Goal: Communication & Community: Answer question/provide support

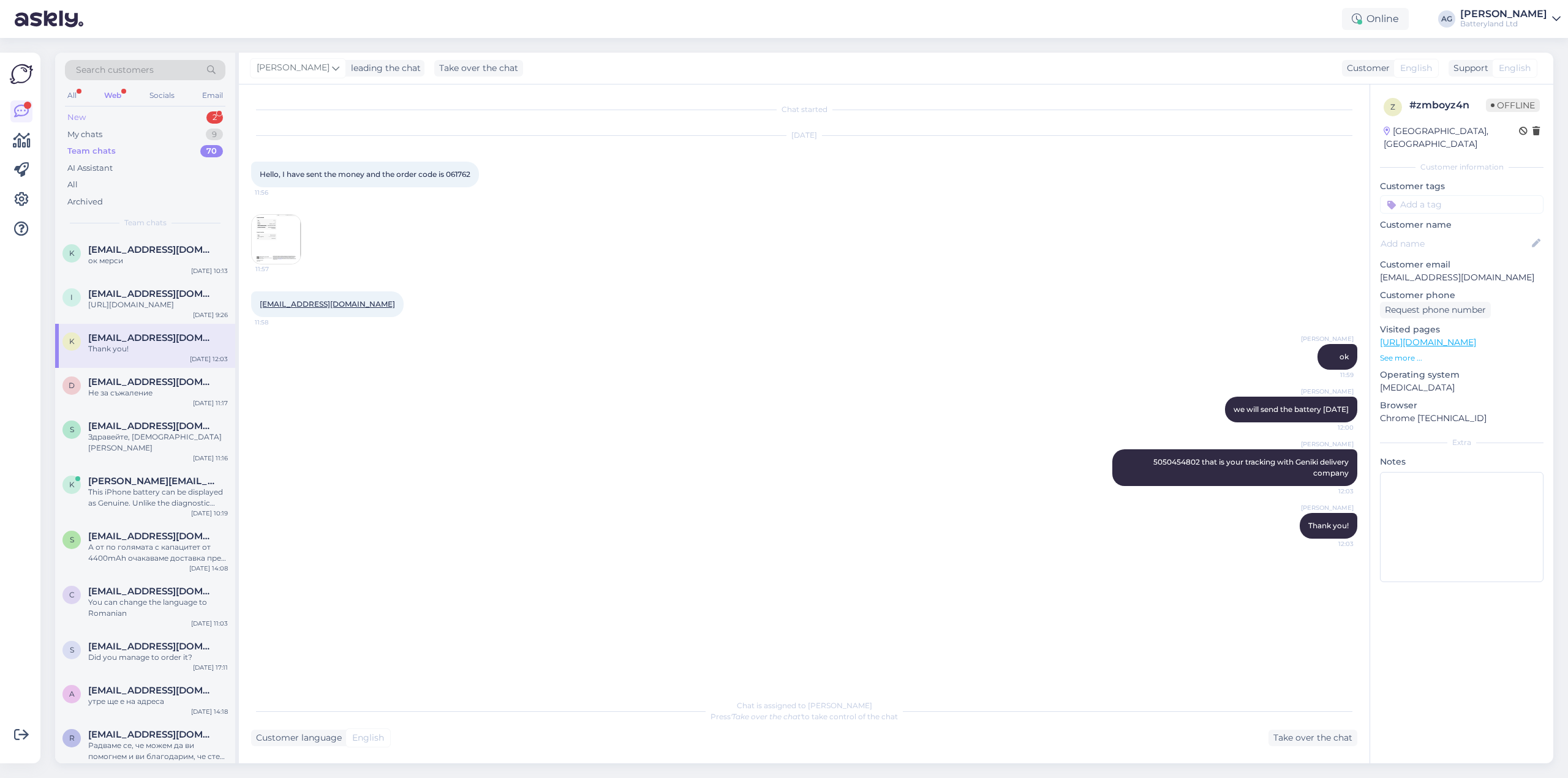
click at [90, 117] on div "New 2" at bounding box center [145, 117] width 160 height 17
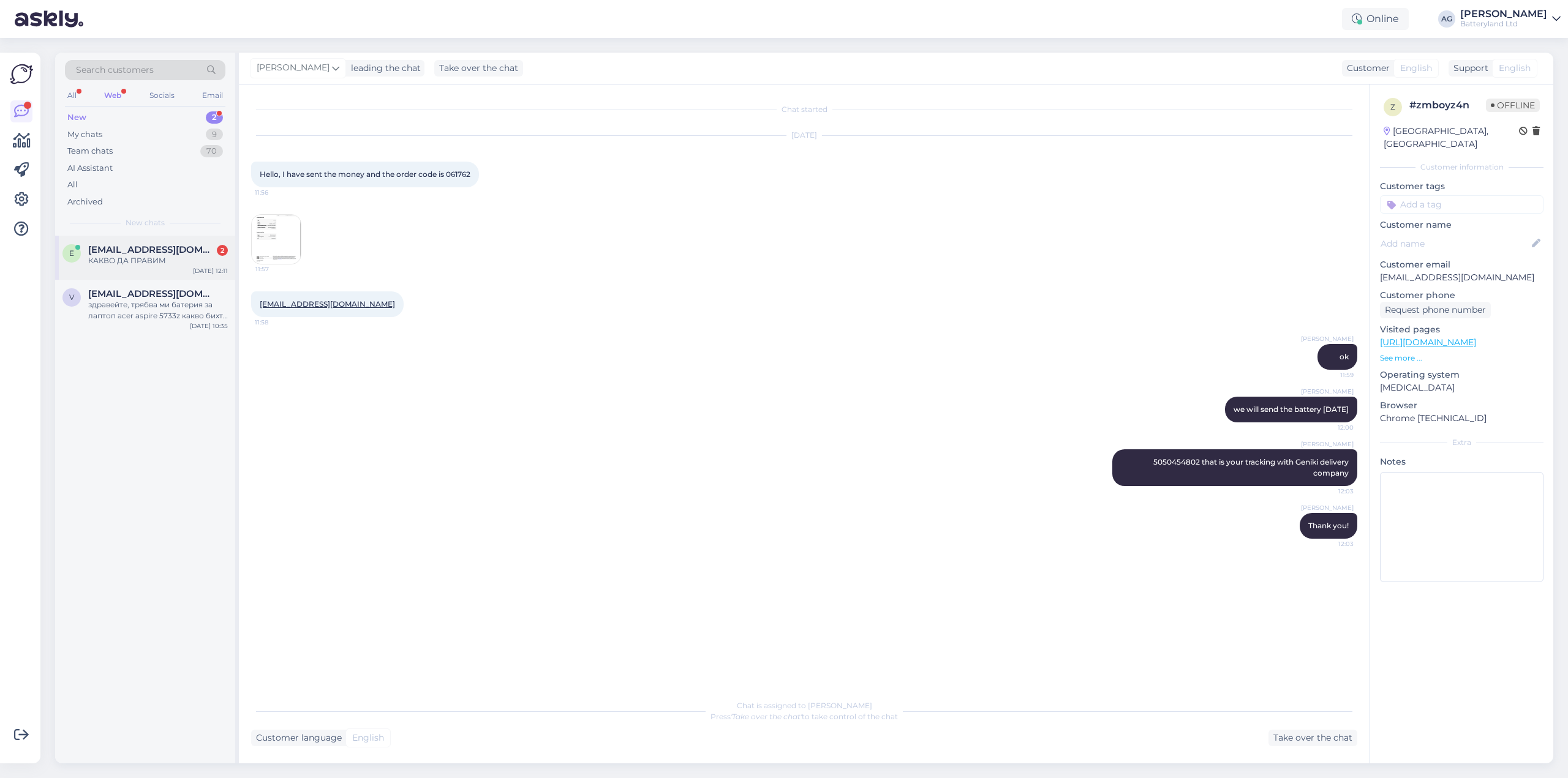
click at [140, 260] on div "КАКВО ДА ПРАВИМ" at bounding box center [158, 261] width 140 height 11
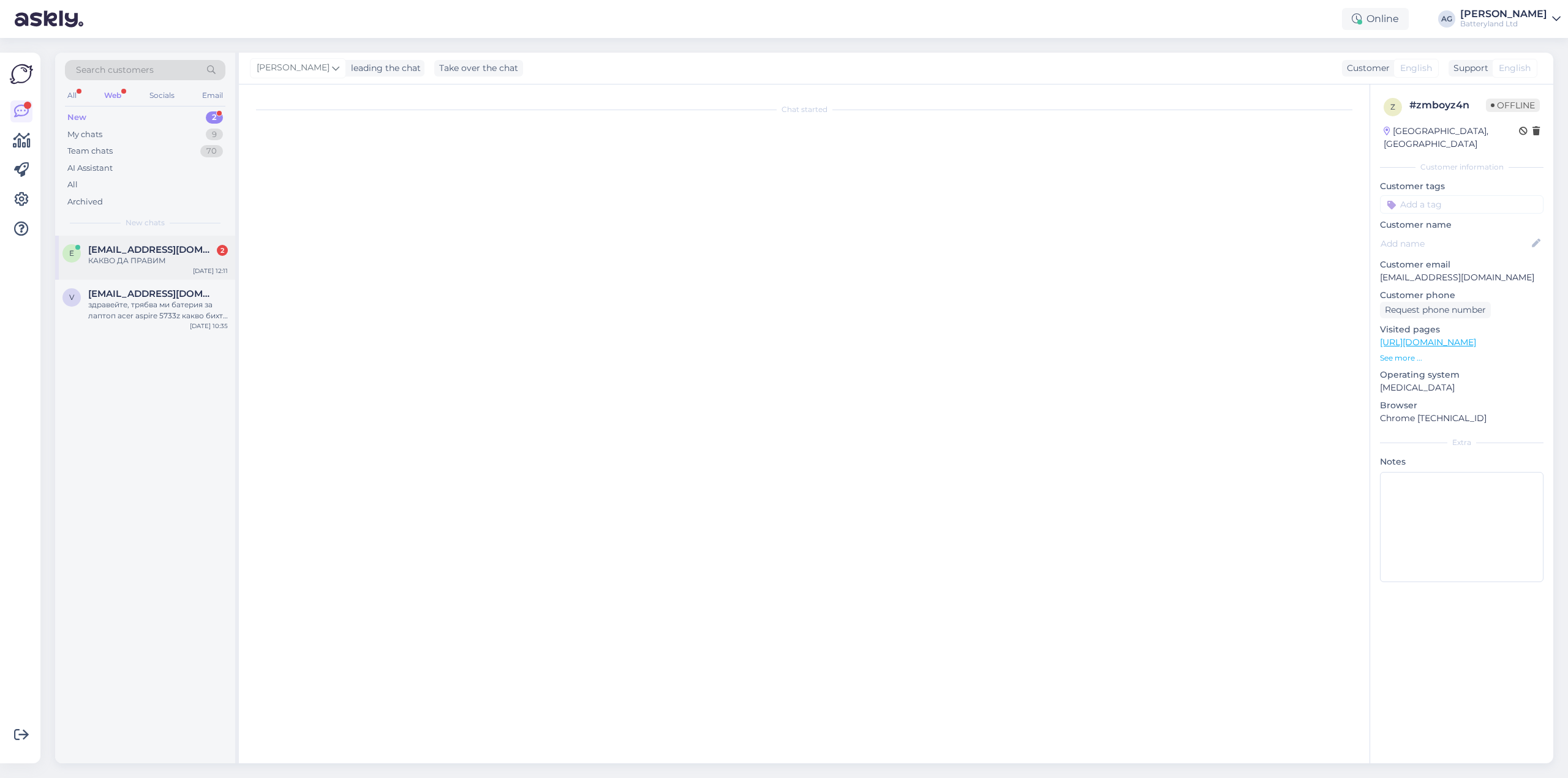
scroll to position [1297, 0]
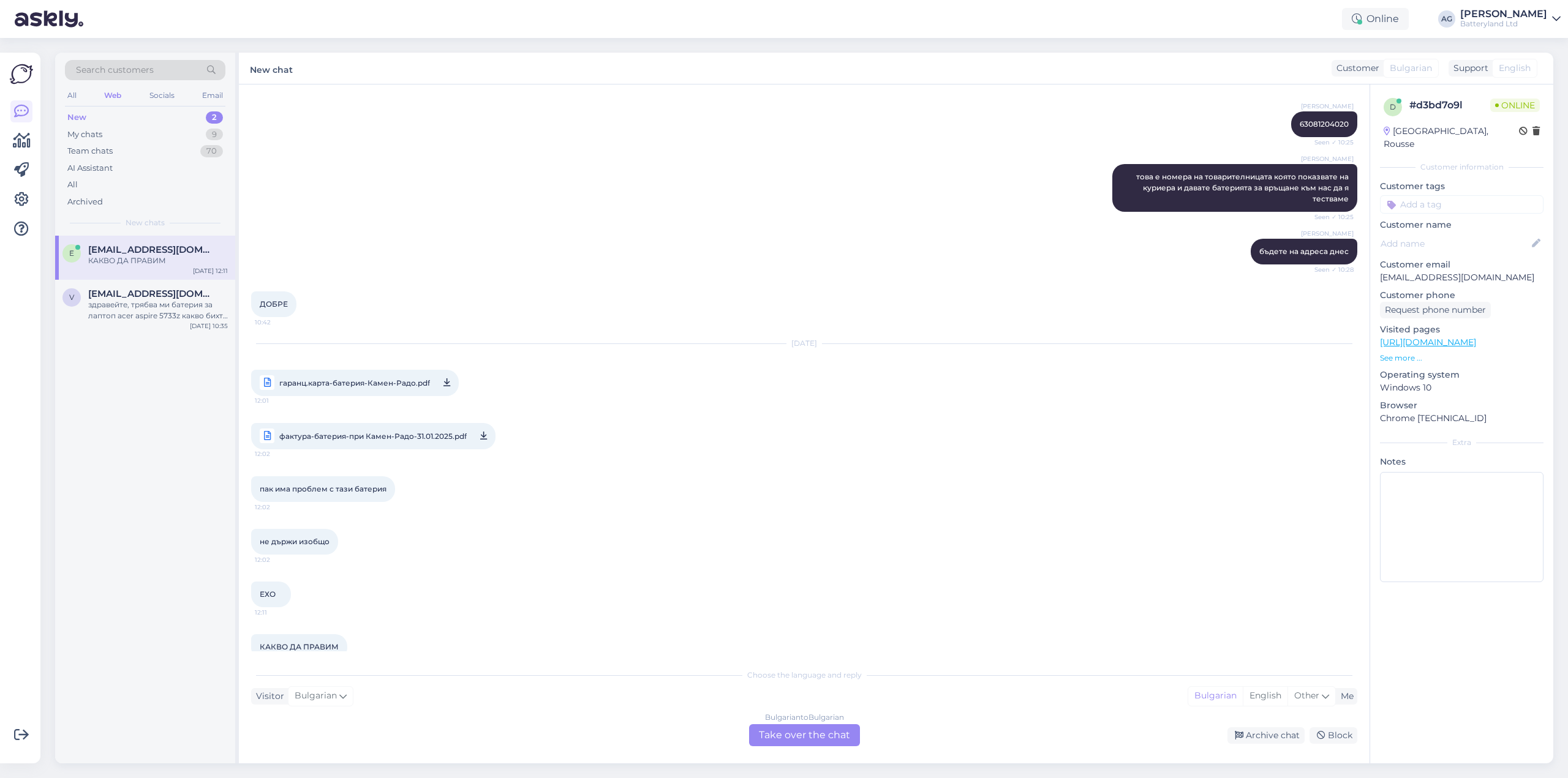
click at [356, 375] on span "гаранц.карта-батерия-Кaмен-Радо.pdf" at bounding box center [354, 383] width 150 height 15
click at [788, 731] on div "Bulgarian to Bulgarian Take over the chat" at bounding box center [805, 735] width 111 height 22
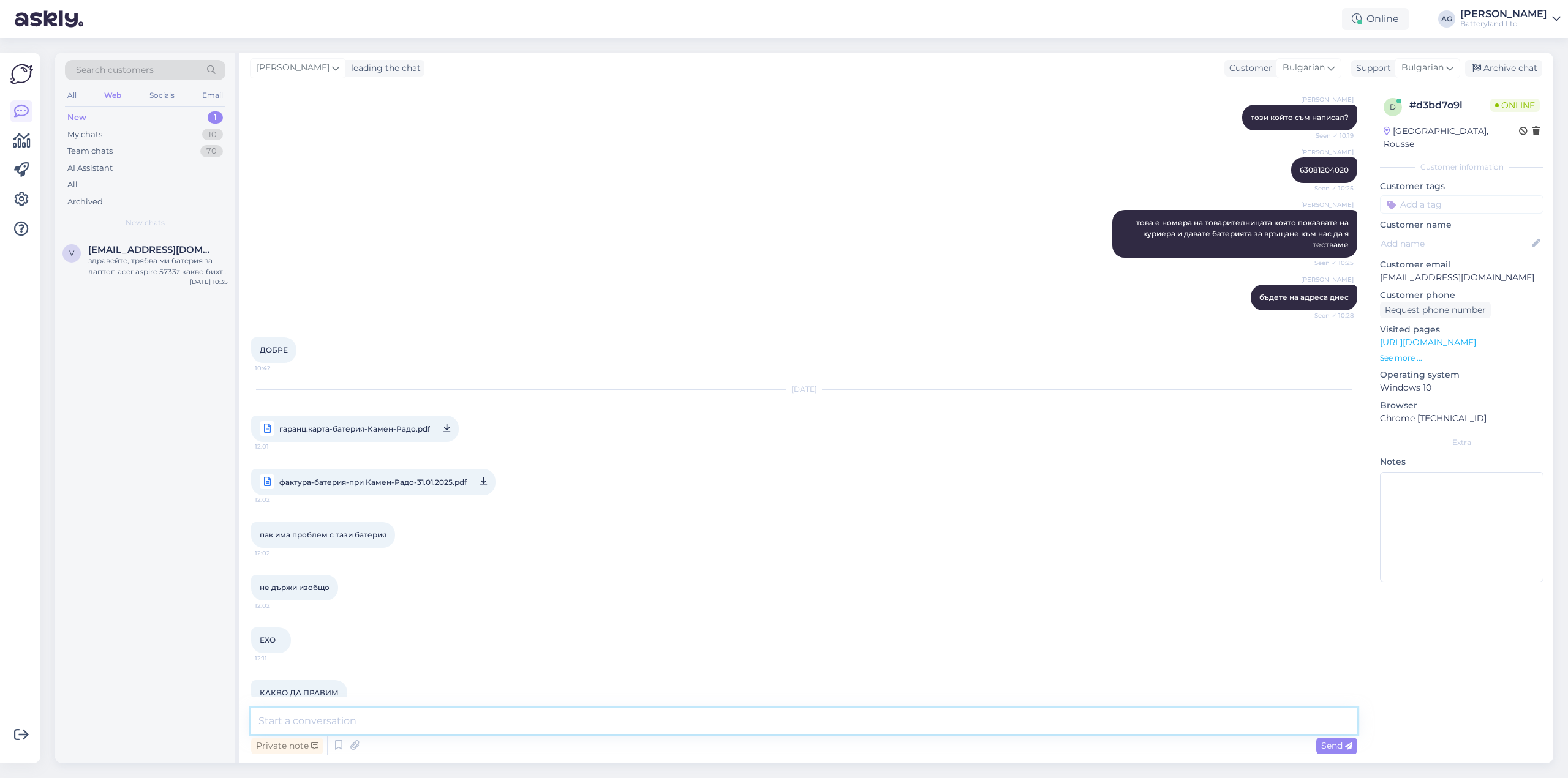
click at [628, 727] on textarea at bounding box center [804, 721] width 1106 height 26
type textarea "Здравейте"
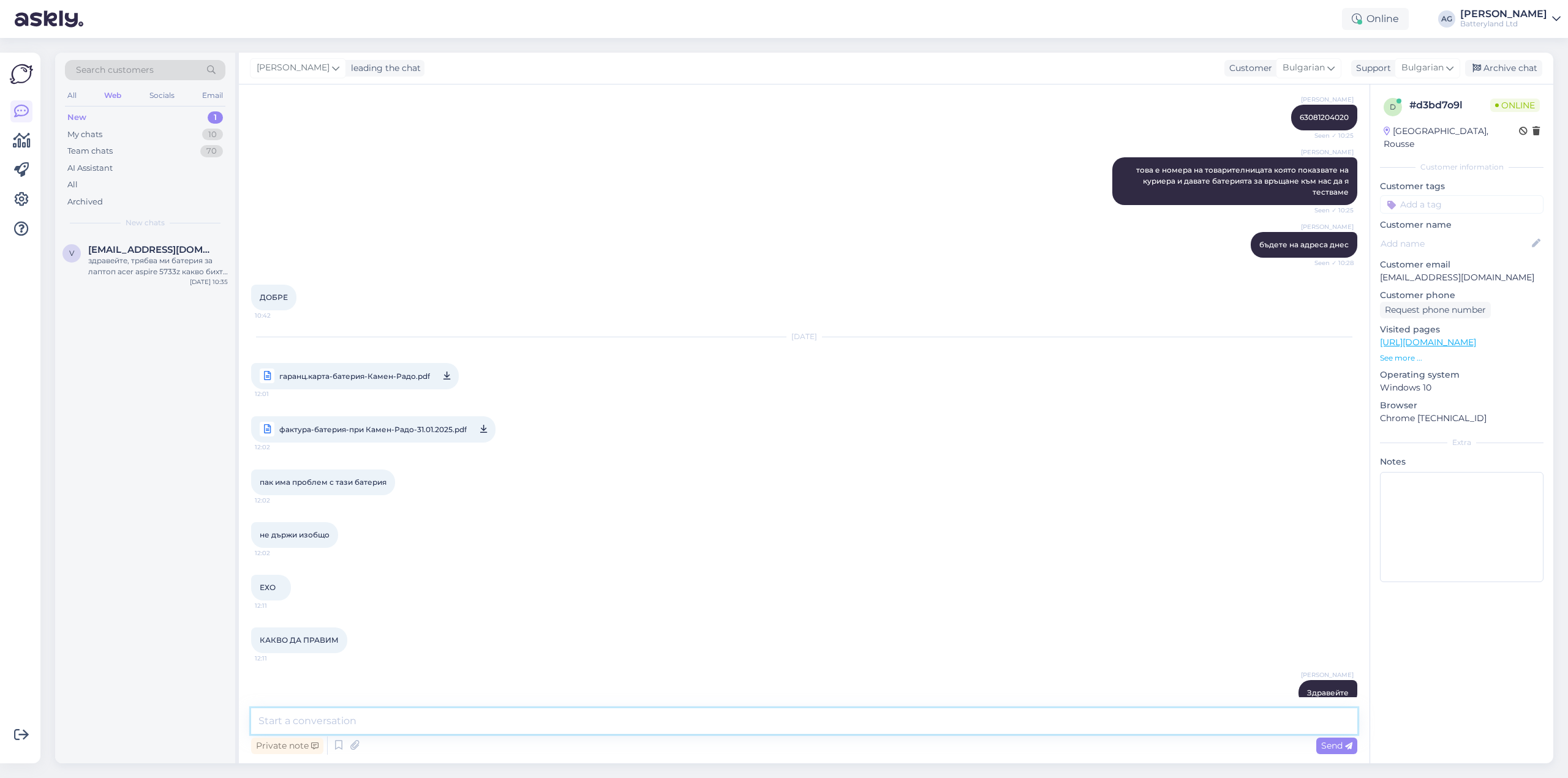
click at [425, 720] on textarea at bounding box center [804, 721] width 1106 height 26
click at [539, 724] on textarea at bounding box center [804, 721] width 1106 height 26
type textarea "М"
click at [598, 724] on textarea at bounding box center [804, 721] width 1106 height 26
type textarea "П"
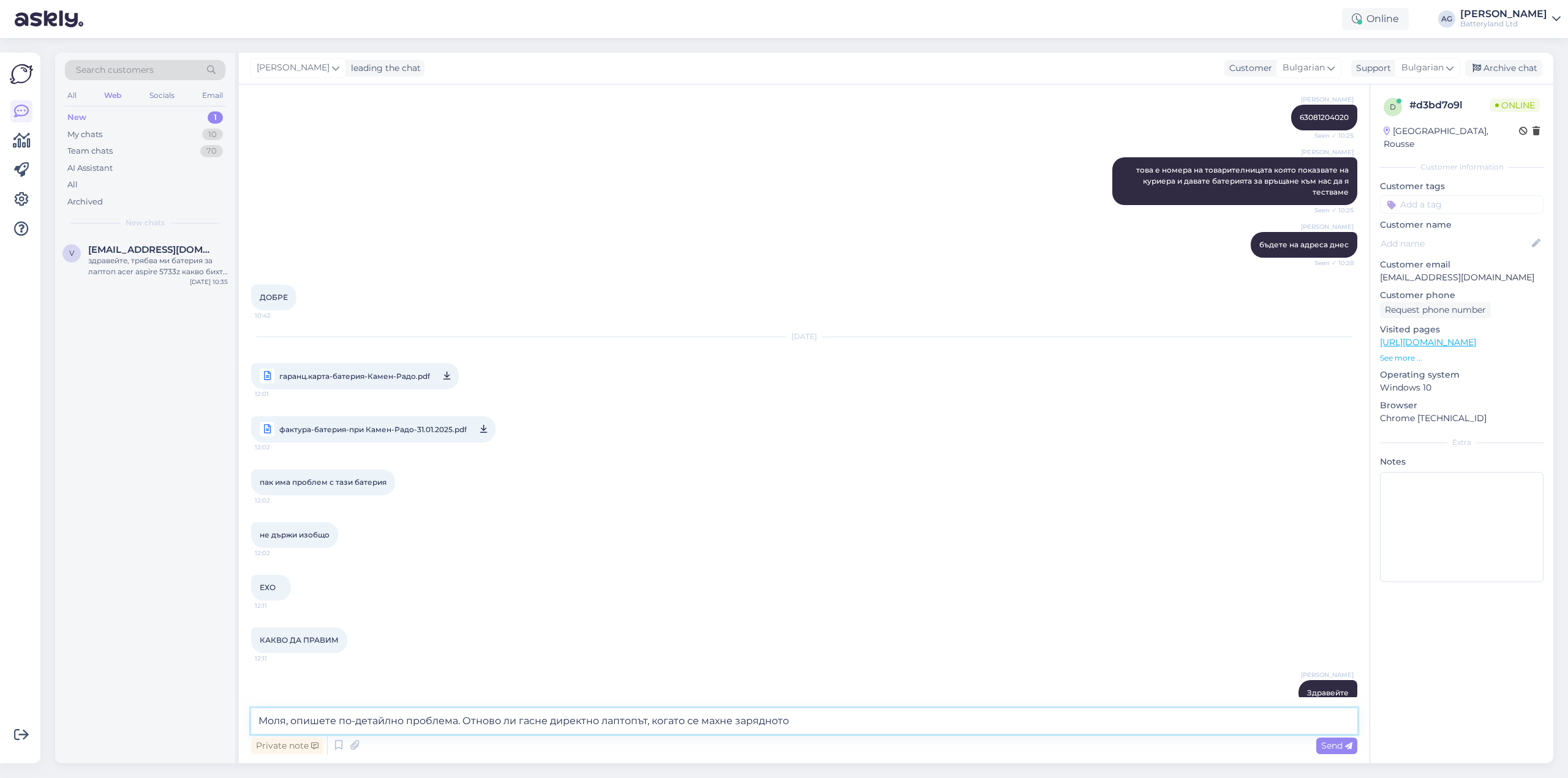
type textarea "Моля, опишете по-детайлно проблема. Отново ли гасне директно лаптопът, когато с…"
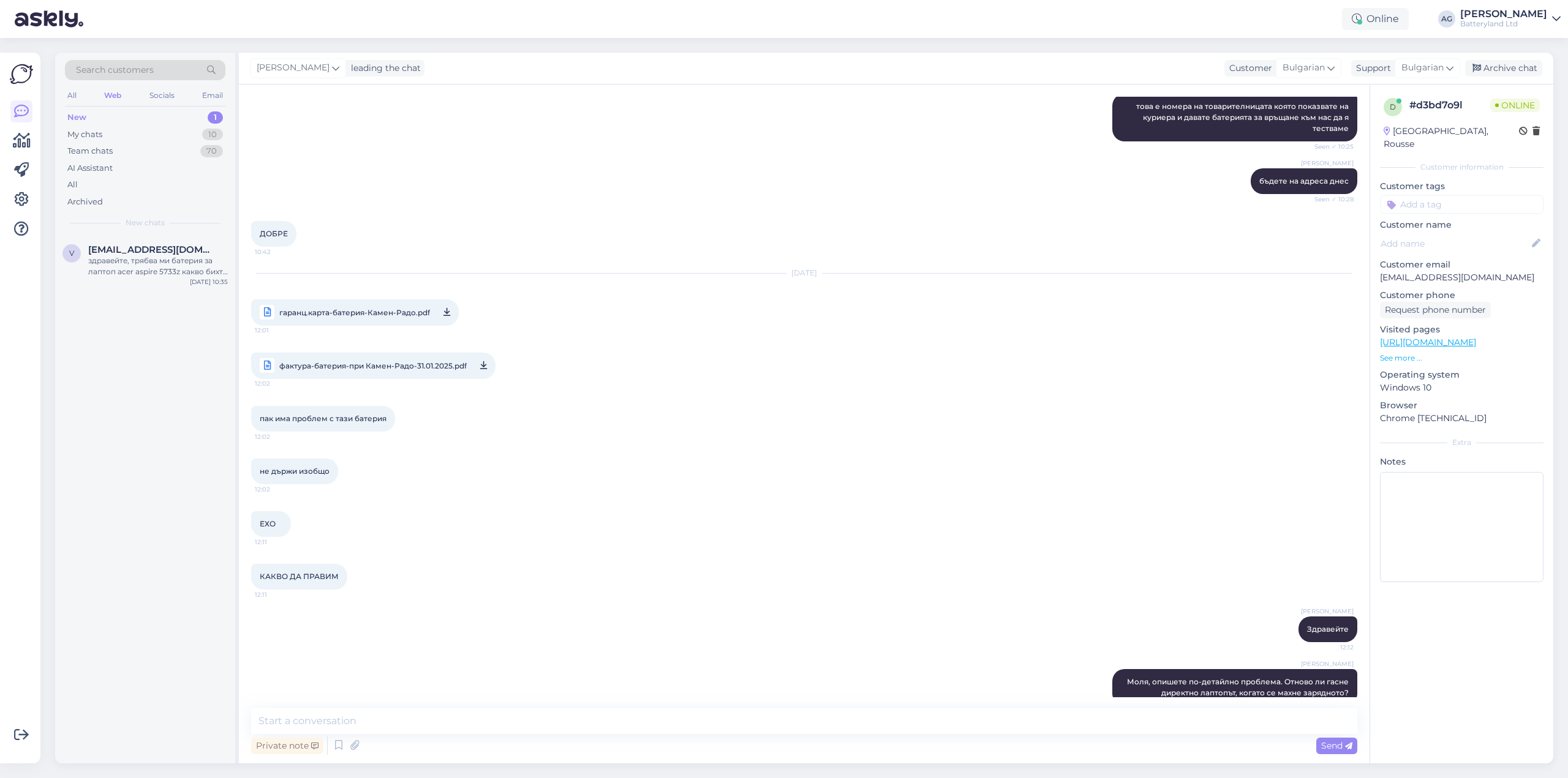
click at [348, 305] on span "гаранц.карта-батерия-Кaмен-Радо.pdf" at bounding box center [354, 313] width 150 height 15
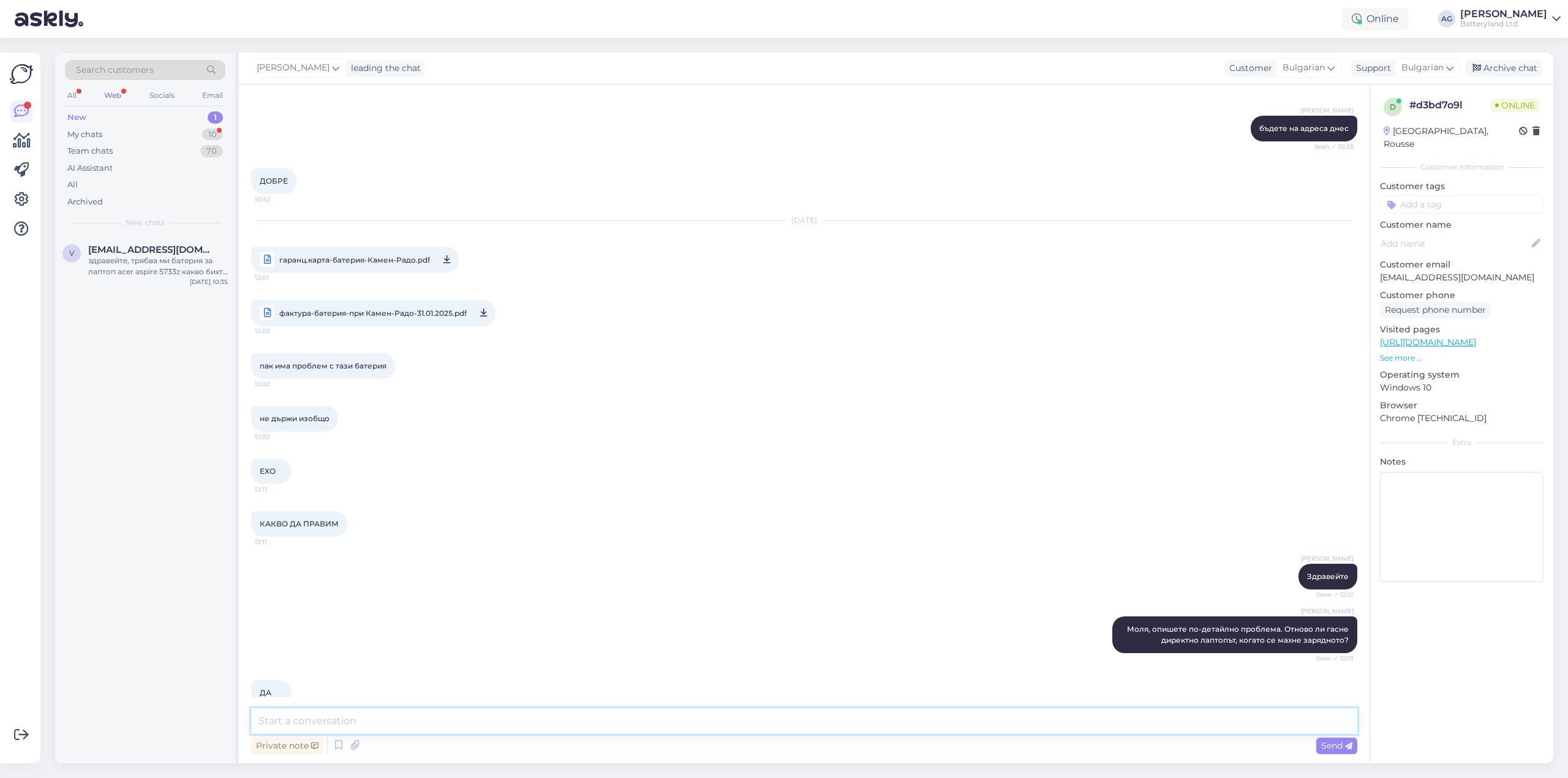
click at [520, 720] on textarea at bounding box center [804, 721] width 1106 height 26
type textarea "[PERSON_NAME]"
type textarea "Откакто я сменихме до сега работила ли е?"
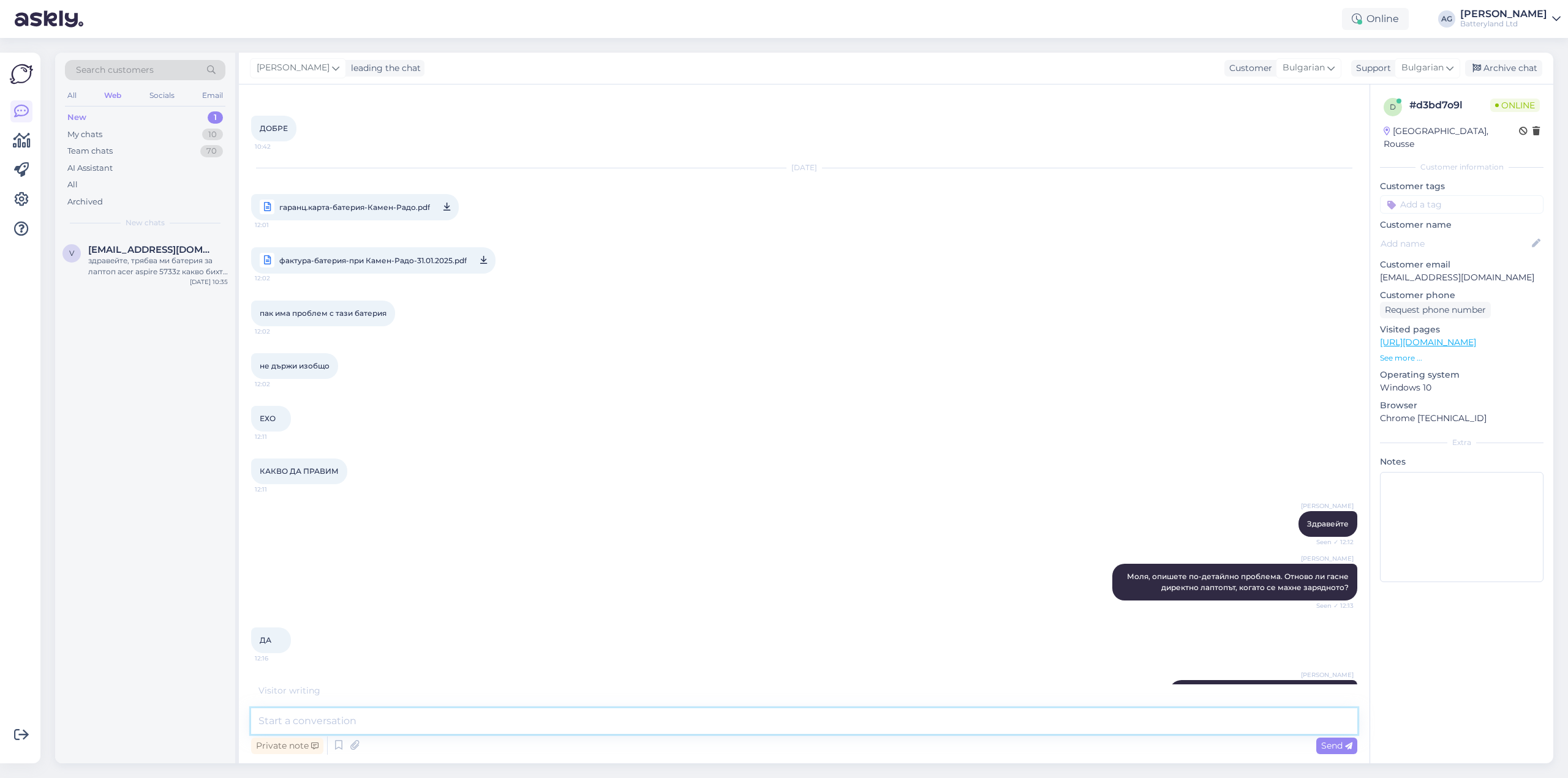
scroll to position [1525, 0]
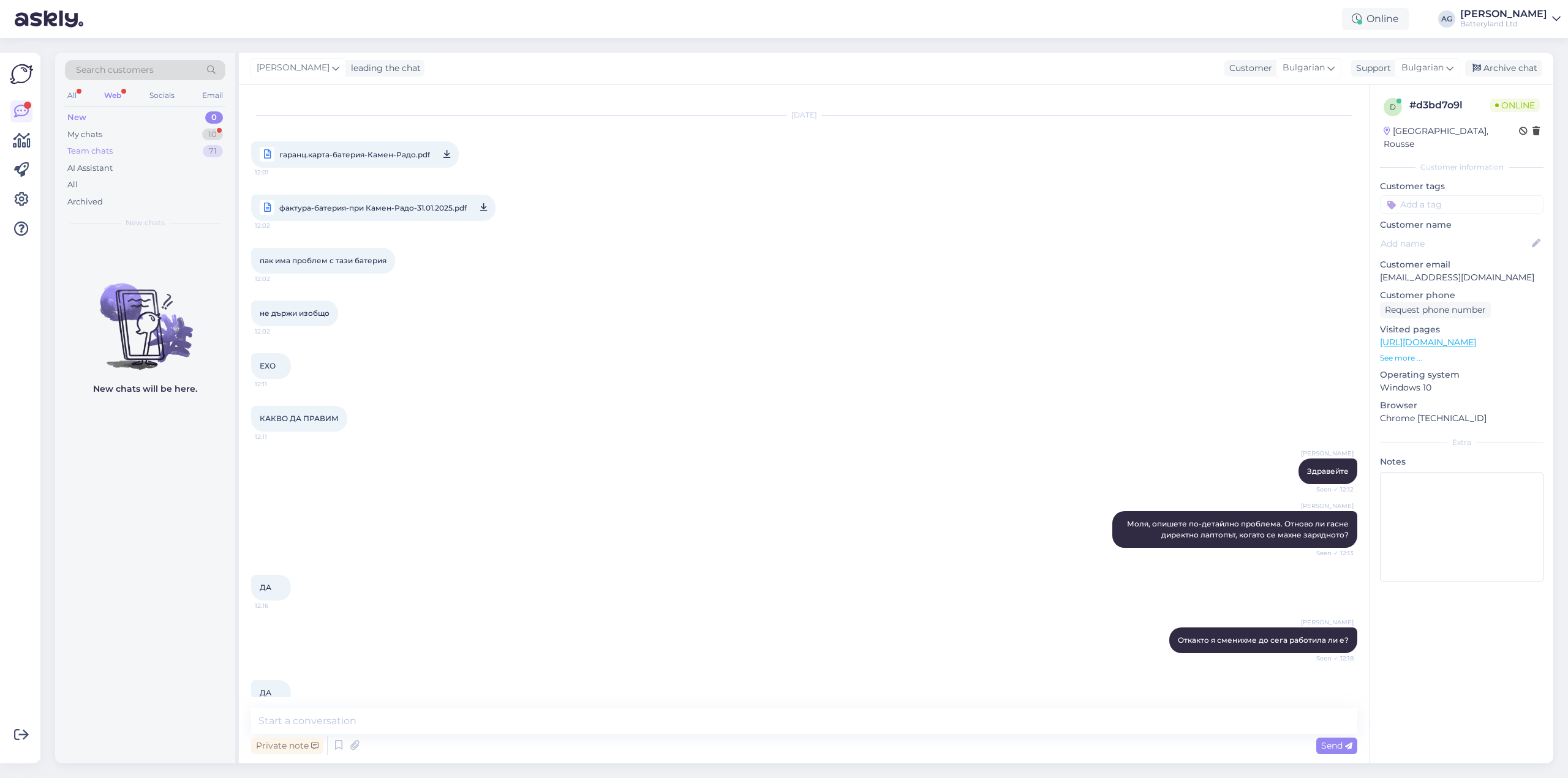
click at [96, 148] on div "Team chats" at bounding box center [90, 150] width 45 height 12
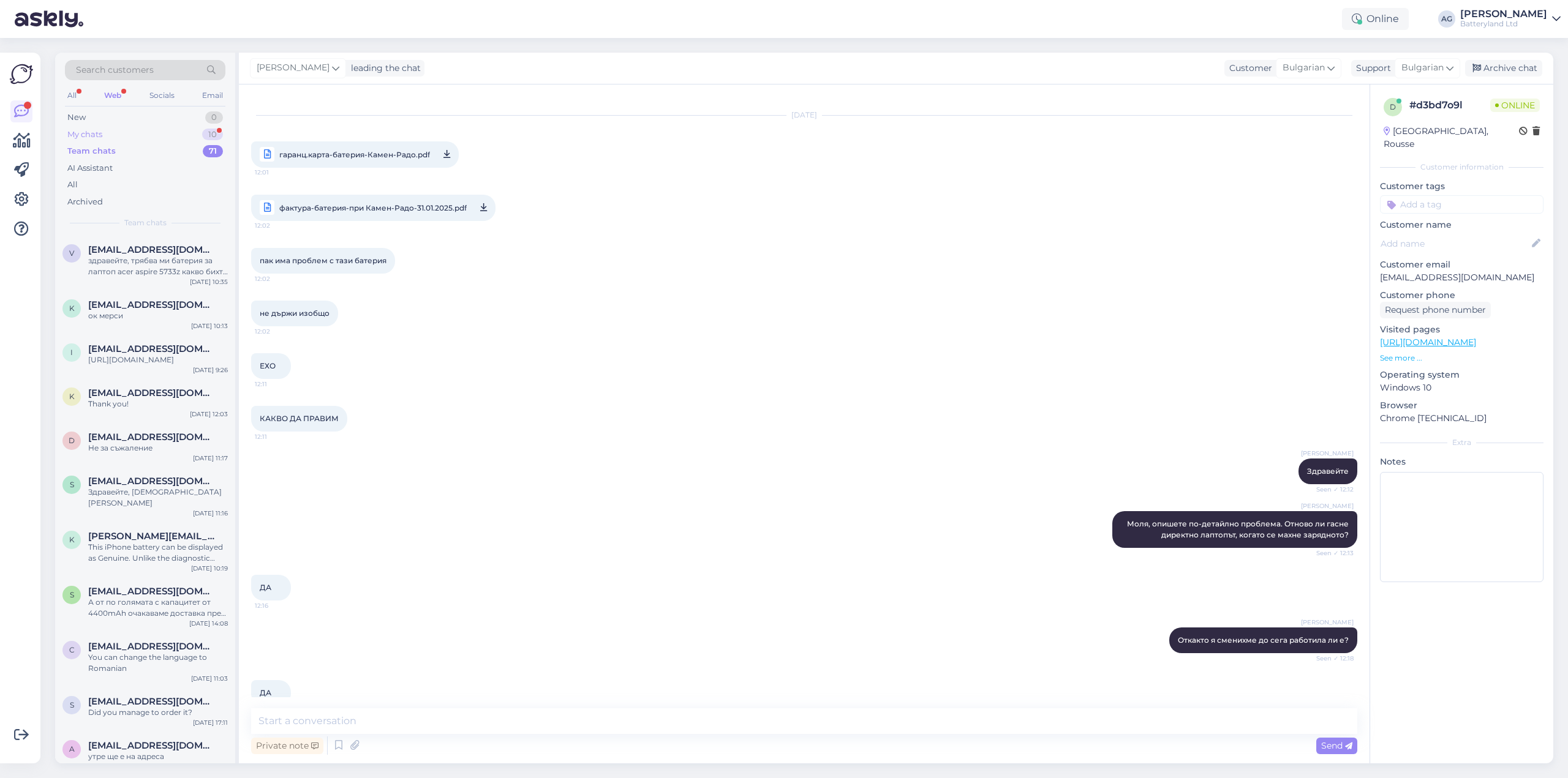
click at [89, 136] on div "My chats" at bounding box center [85, 134] width 35 height 12
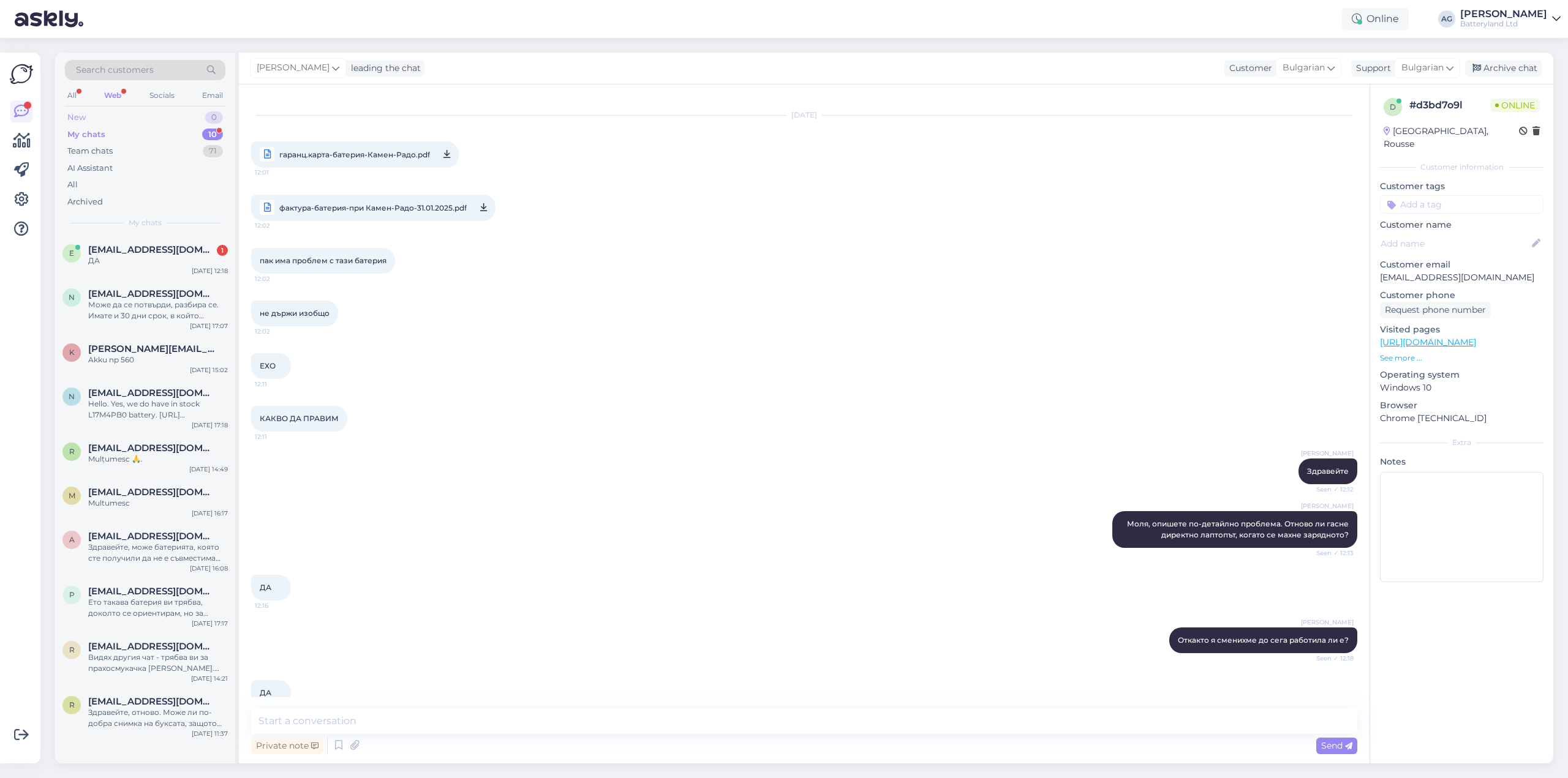
click at [85, 119] on div "New" at bounding box center [77, 117] width 18 height 12
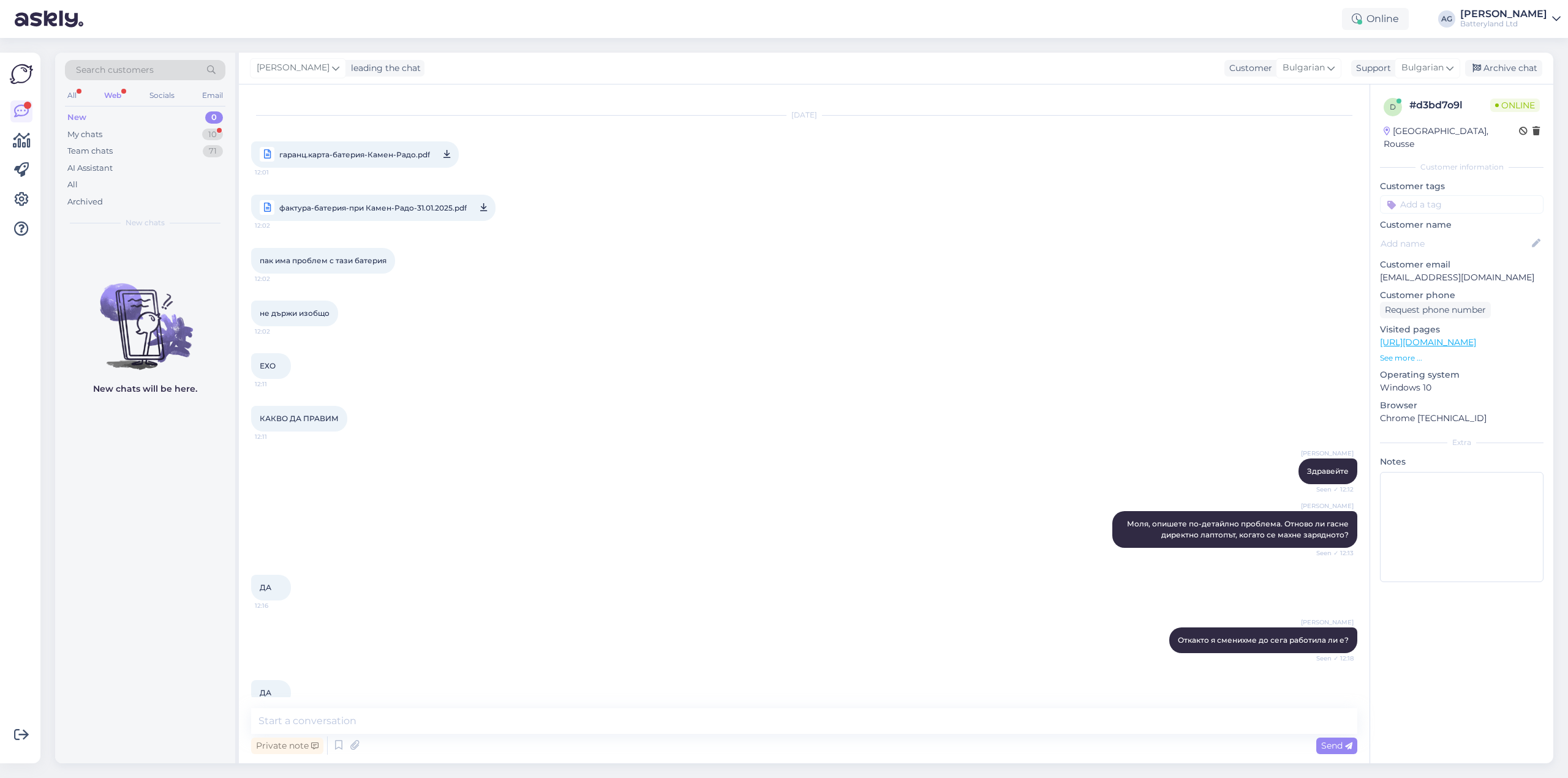
click at [113, 93] on div "Web" at bounding box center [113, 96] width 22 height 16
click at [381, 716] on textarea at bounding box center [804, 721] width 1106 height 26
type textarea "Ще ви изпратим нова бройка. Предайте неработещата на куриера, за да я върне към…"
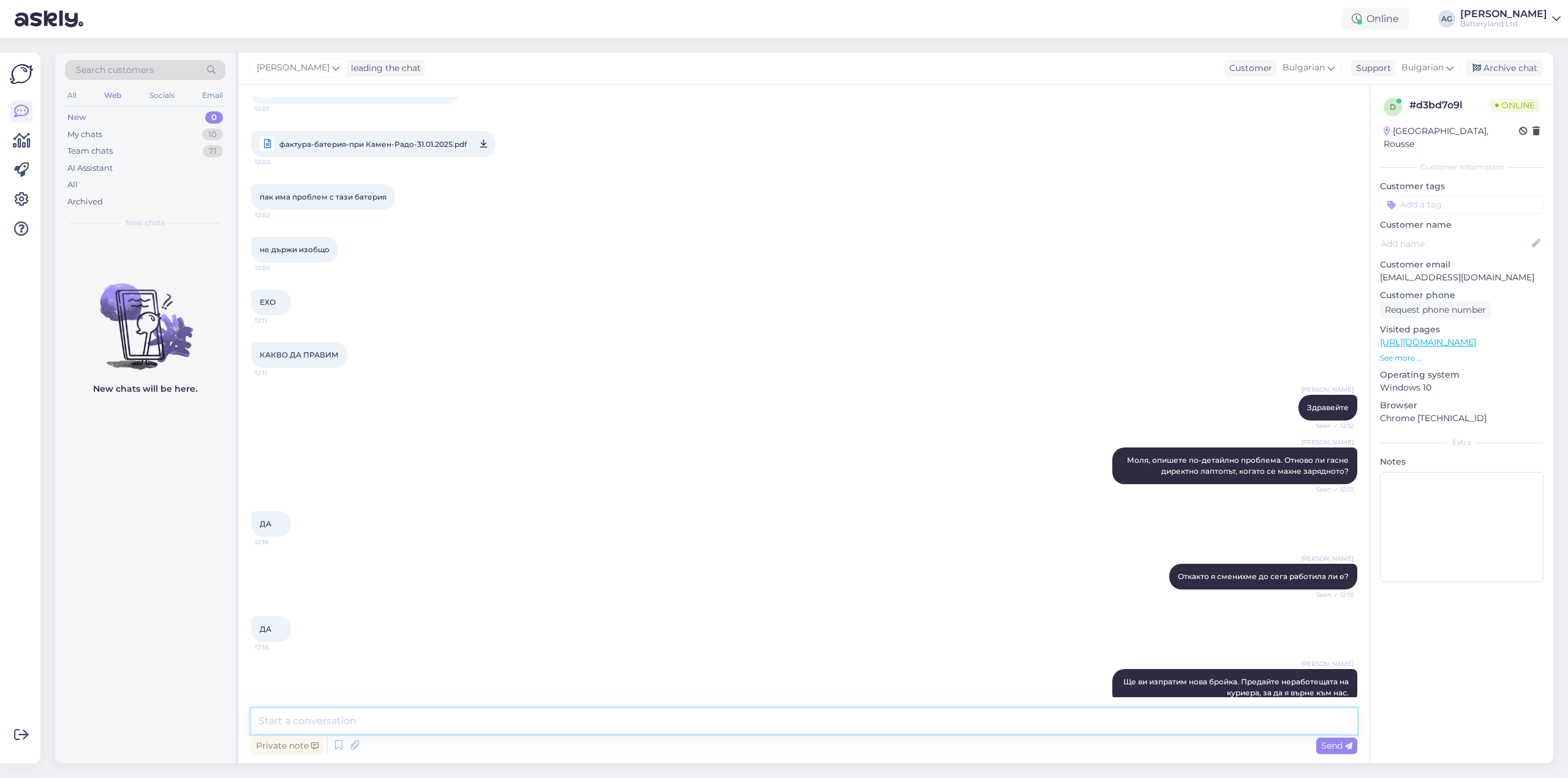
click at [378, 726] on textarea at bounding box center [804, 721] width 1106 height 26
paste textarea ""[GEOGRAPHIC_DATA], Русе 7015, бул. „[PERSON_NAME]“ 68 ""
type textarea "На този адрес удобно ли е да изпратим: "[GEOGRAPHIC_DATA], бул. „[PERSON_NAME]“…"
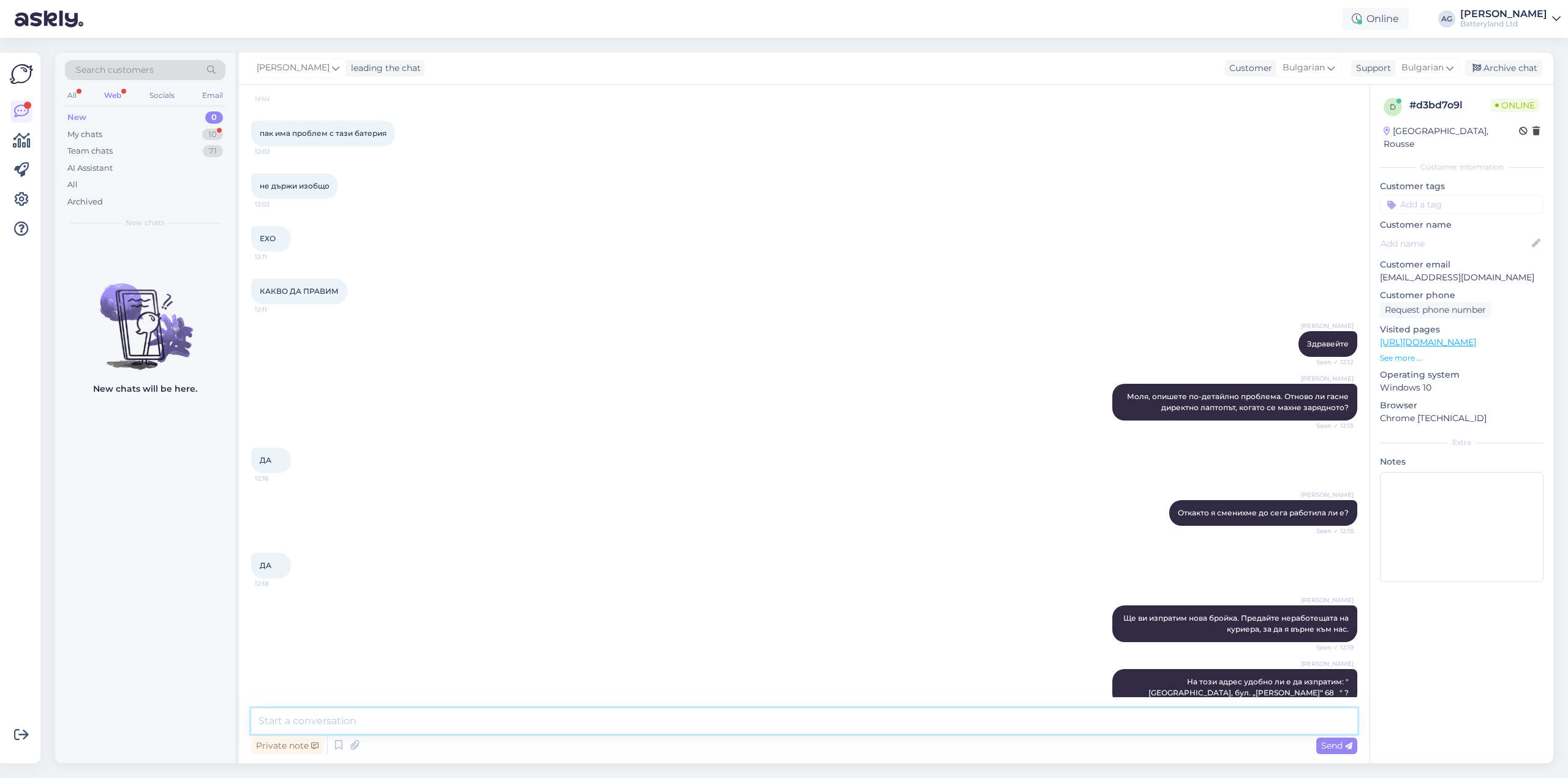
scroll to position [1705, 0]
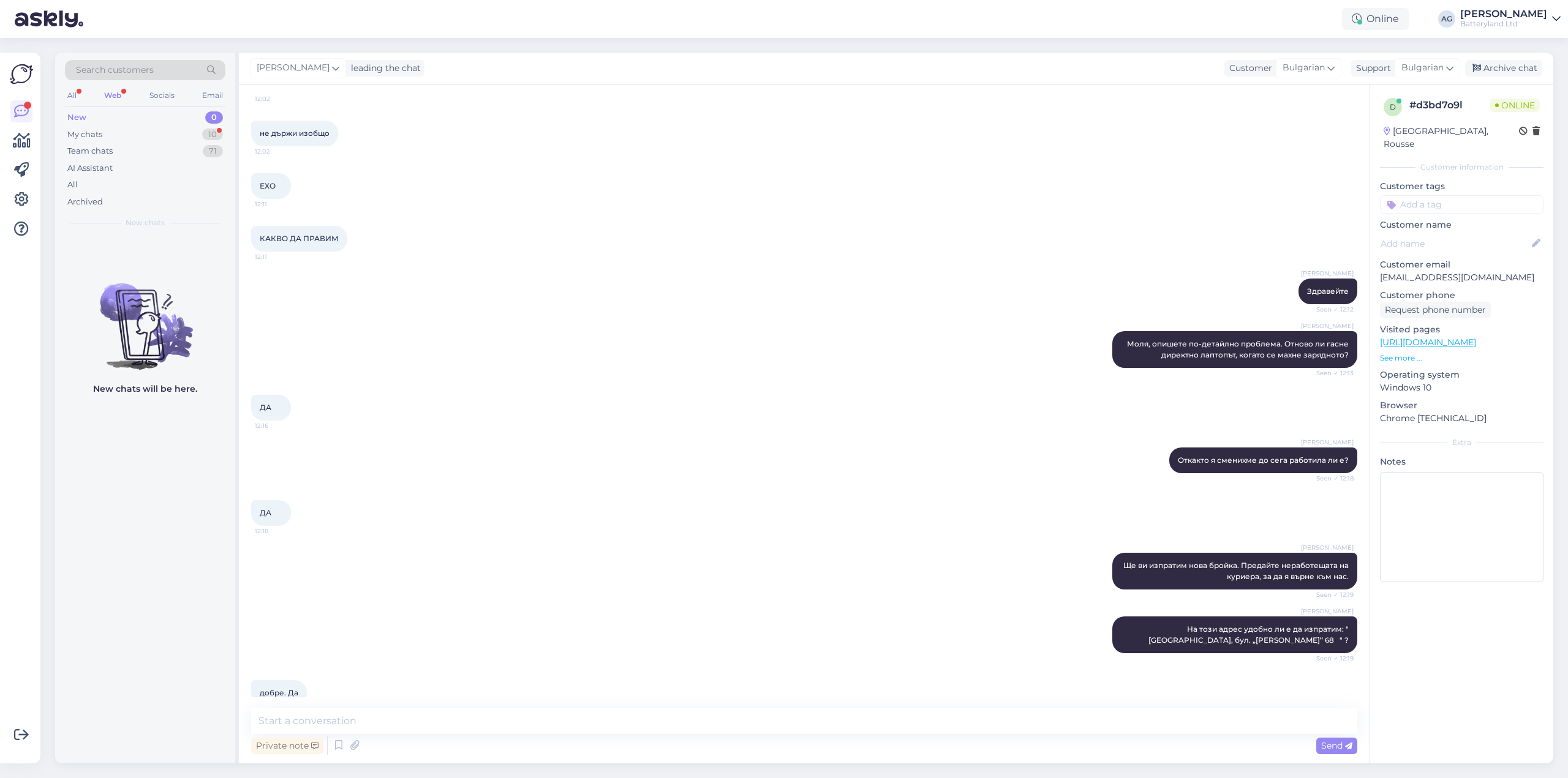
click at [113, 91] on div "Web" at bounding box center [113, 96] width 22 height 16
click at [88, 132] on div "My chats" at bounding box center [85, 134] width 35 height 12
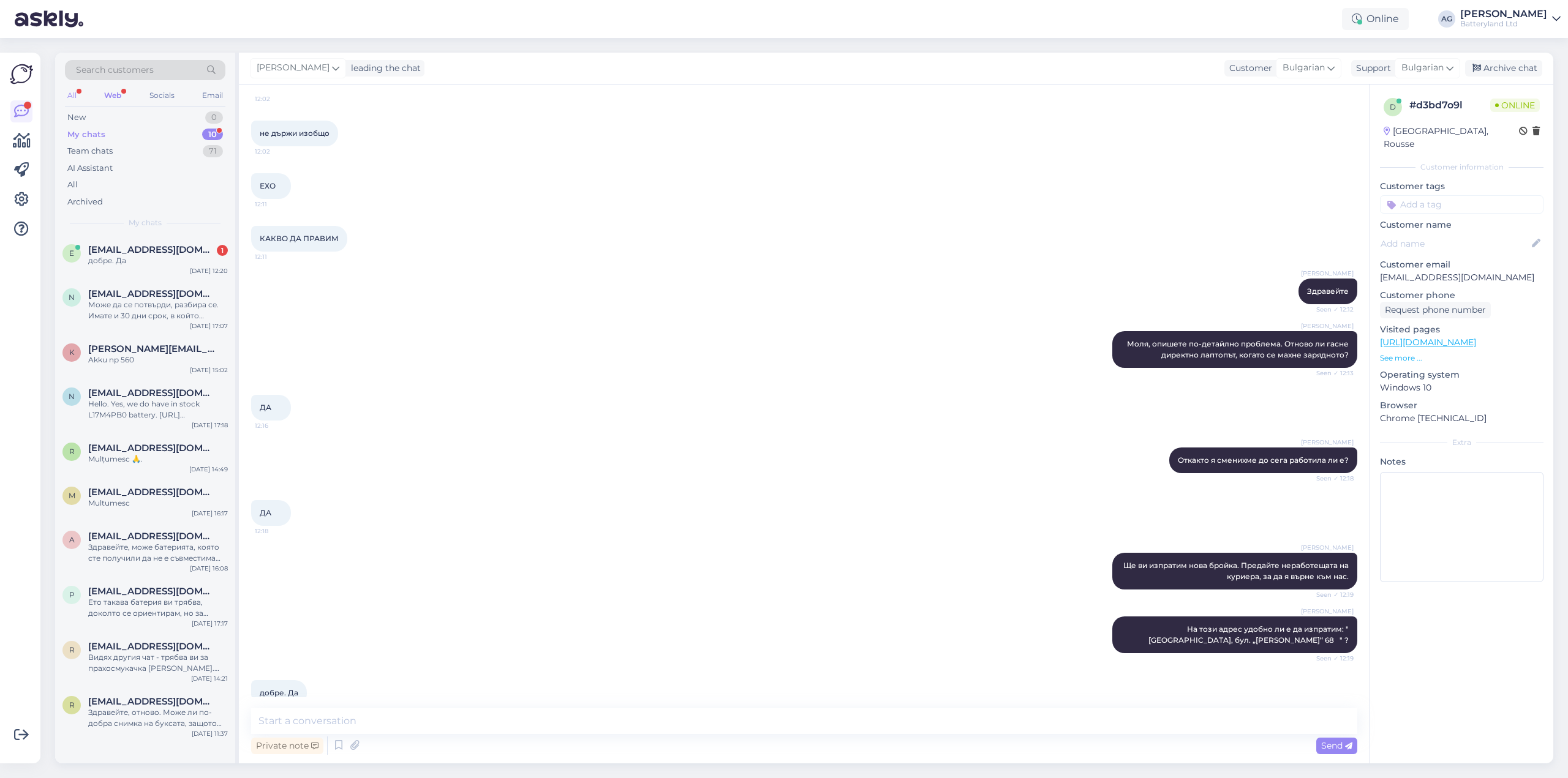
click at [70, 96] on div "All" at bounding box center [72, 96] width 14 height 16
click at [114, 98] on div "Web" at bounding box center [113, 96] width 21 height 16
click at [116, 258] on div "добре. Да" at bounding box center [158, 261] width 140 height 11
click at [74, 96] on div "All" at bounding box center [72, 96] width 14 height 16
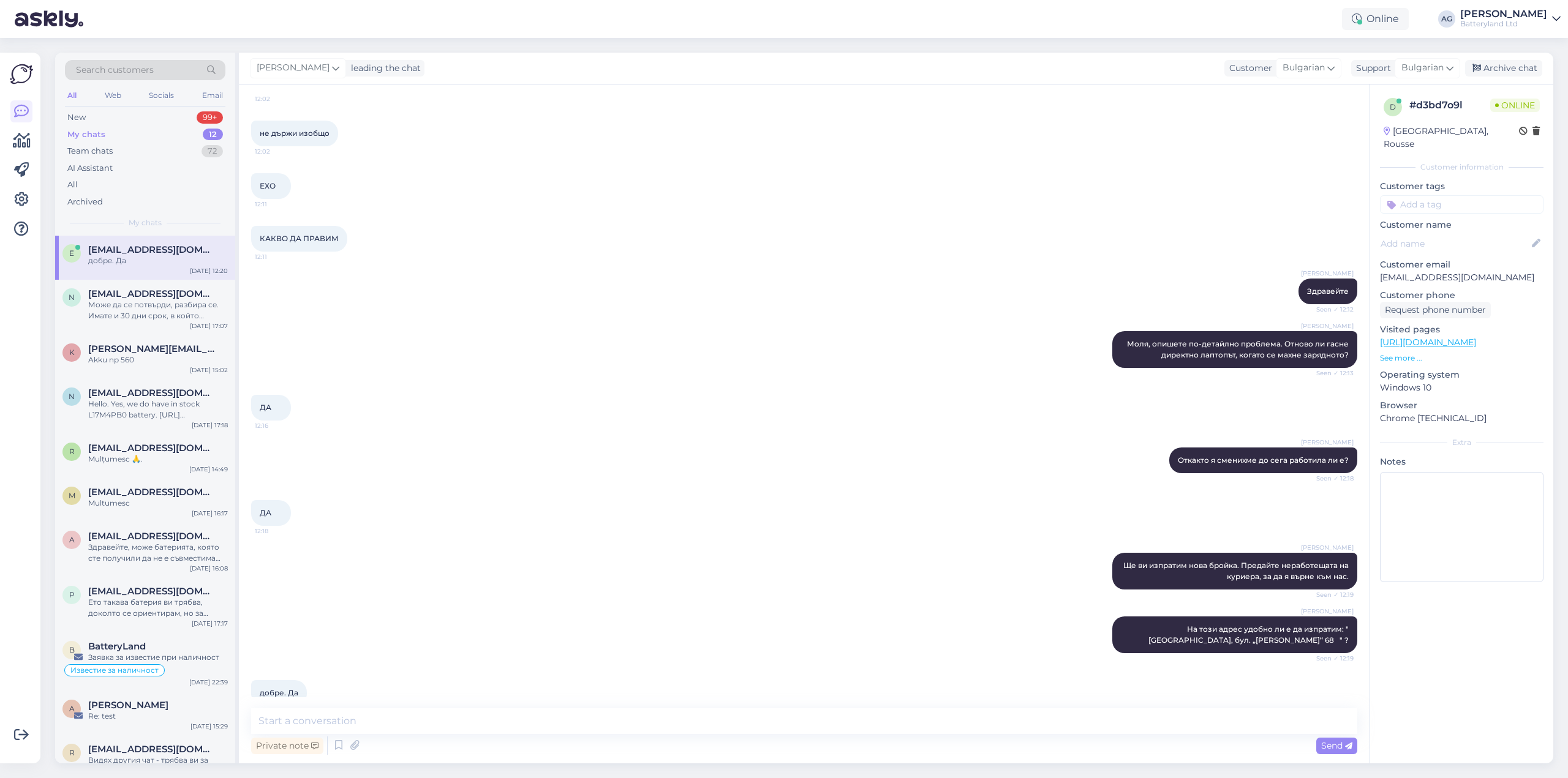
click at [117, 255] on div "добре. Да" at bounding box center [158, 261] width 140 height 11
click at [110, 91] on div "Web" at bounding box center [113, 96] width 21 height 16
click at [144, 254] on span "[EMAIL_ADDRESS][DOMAIN_NAME]" at bounding box center [151, 250] width 127 height 11
